Goal: Information Seeking & Learning: Find specific page/section

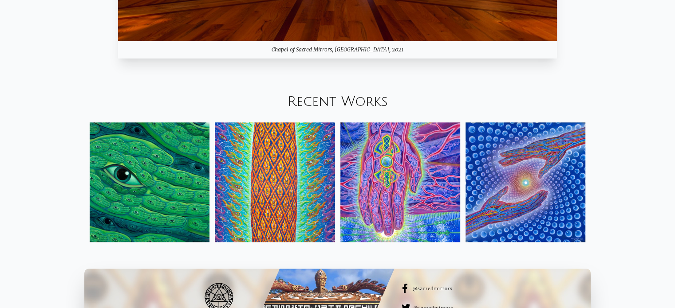
scroll to position [932, 0]
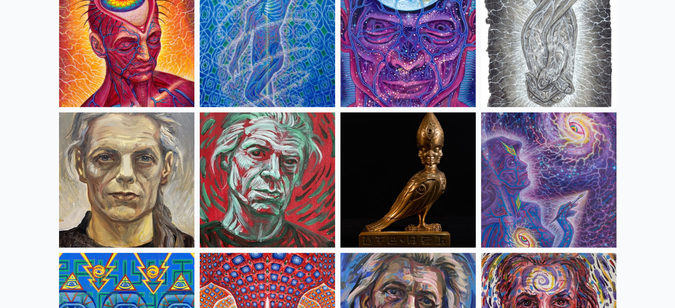
scroll to position [2086, 0]
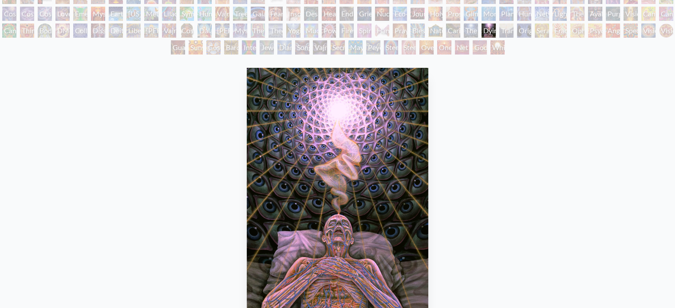
scroll to position [178, 0]
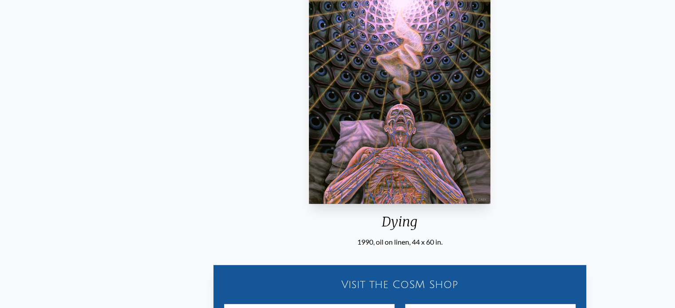
click at [373, 229] on div "Dying" at bounding box center [399, 225] width 189 height 23
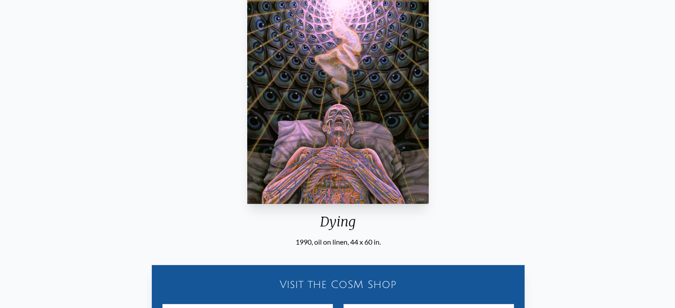
click at [398, 243] on div "Dying 1990, oil on linen, 44 x 60 in." at bounding box center [338, 101] width 189 height 294
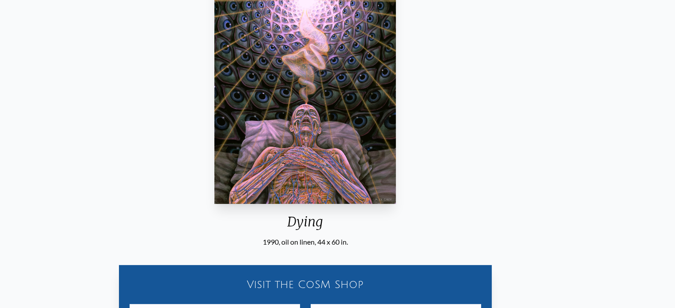
click at [320, 221] on div "Dying" at bounding box center [305, 225] width 189 height 23
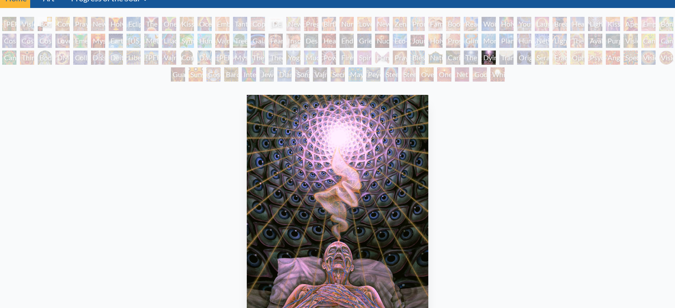
scroll to position [133, 0]
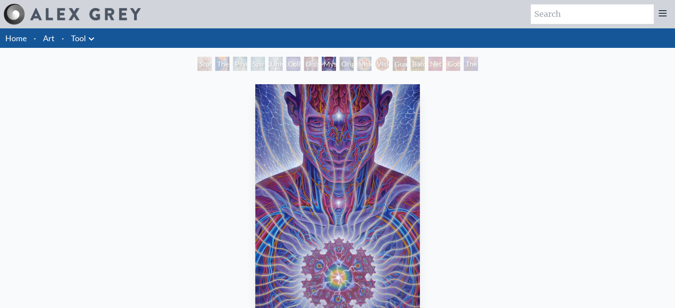
click at [54, 35] on link "Art" at bounding box center [49, 38] width 12 height 12
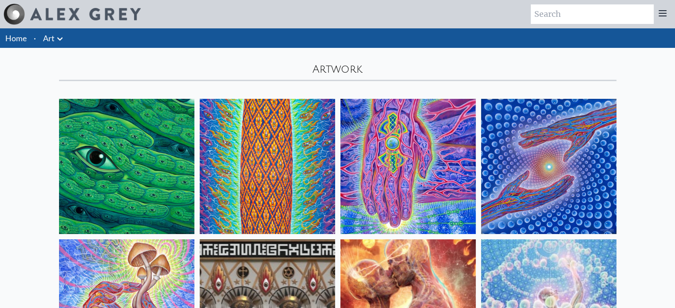
click at [576, 15] on input "search" at bounding box center [592, 14] width 123 height 20
type input "praying"
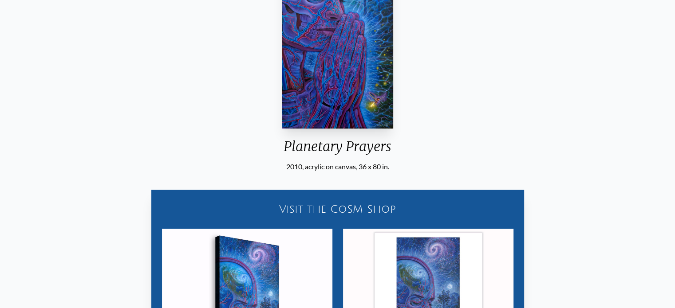
scroll to position [222, 0]
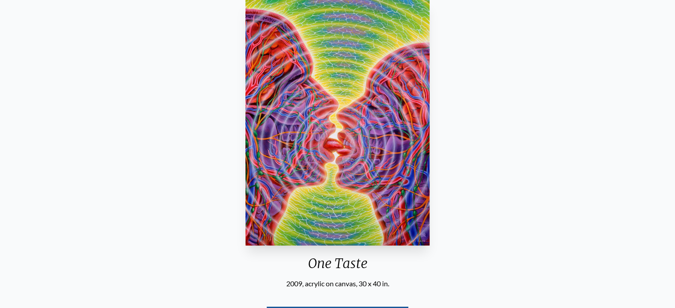
scroll to position [89, 0]
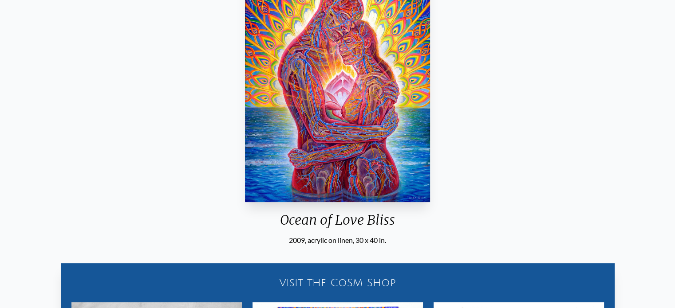
scroll to position [89, 0]
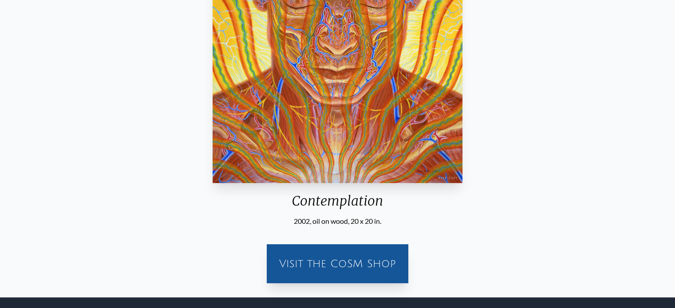
scroll to position [89, 0]
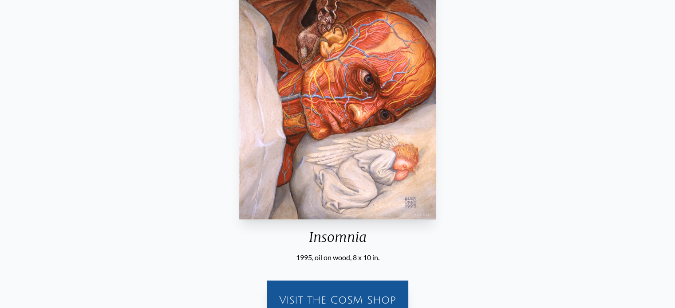
scroll to position [133, 0]
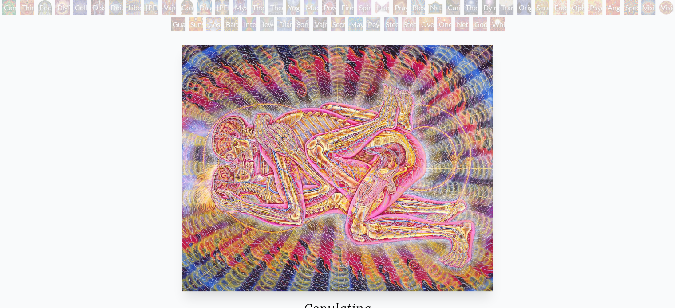
scroll to position [178, 0]
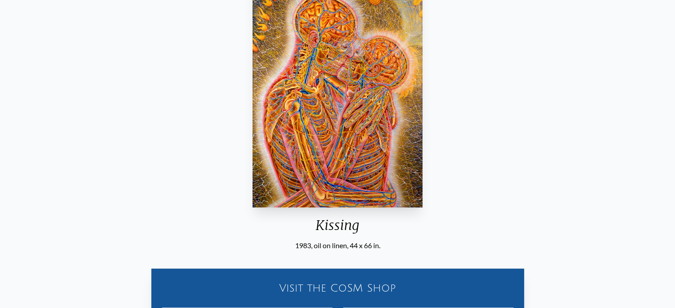
scroll to position [178, 0]
